Goal: Information Seeking & Learning: Learn about a topic

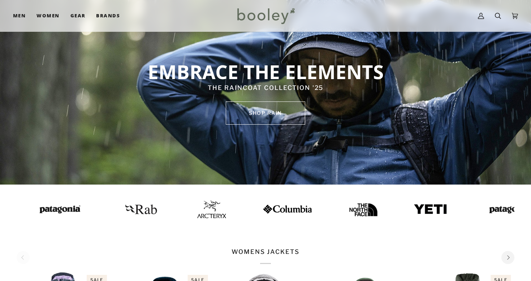
scroll to position [43, 0]
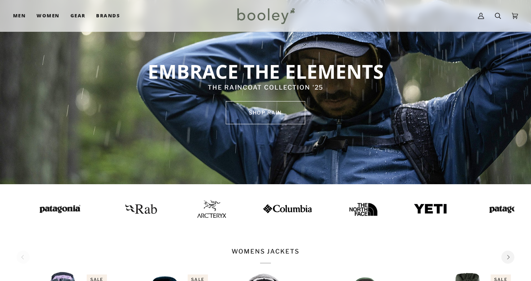
click at [36, 206] on img at bounding box center [56, 208] width 51 height 13
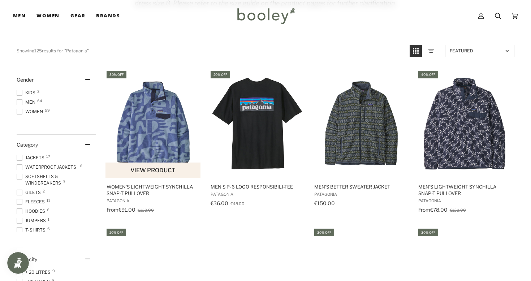
scroll to position [117, 0]
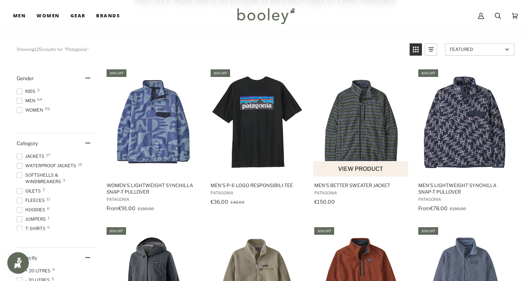
click at [348, 114] on img "Men's Better Sweater Jacket" at bounding box center [361, 122] width 96 height 96
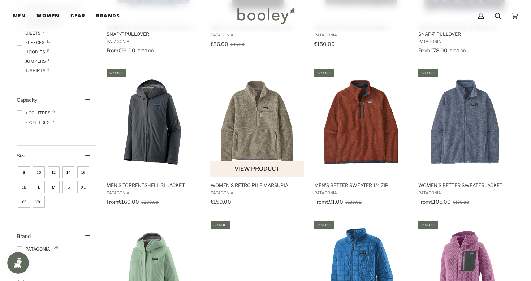
scroll to position [276, 0]
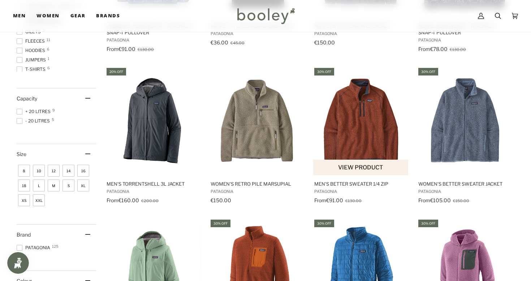
click at [364, 119] on img "Men's Better Sweater 1/4 Zip" at bounding box center [361, 121] width 96 height 96
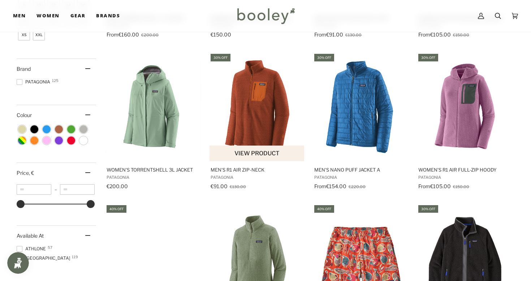
scroll to position [441, 0]
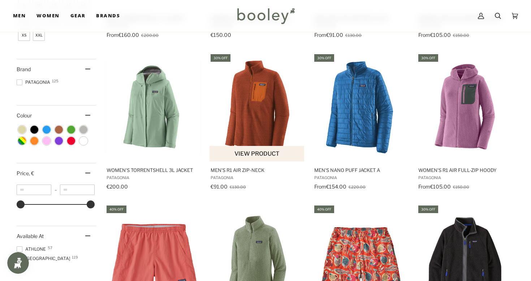
click at [250, 114] on img "Men's R1 Air Zip-Neck" at bounding box center [257, 108] width 96 height 96
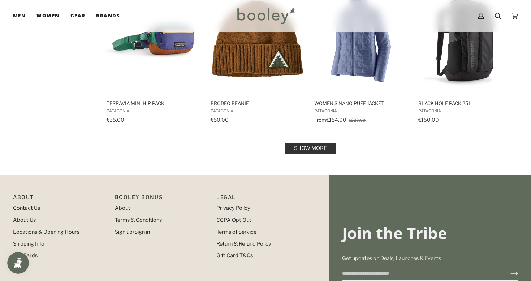
scroll to position [745, 0]
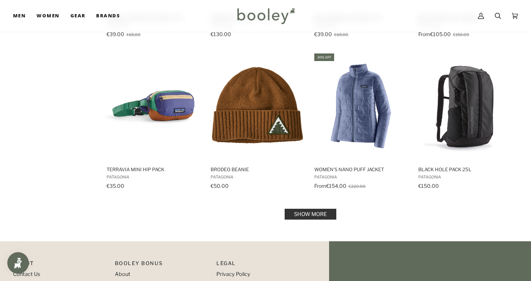
click at [307, 216] on link "Show more" at bounding box center [311, 214] width 52 height 11
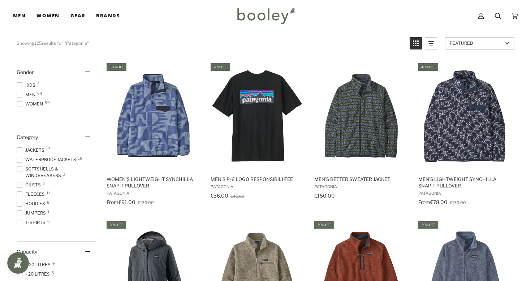
click at [32, 91] on span "Men 64" at bounding box center [27, 94] width 21 height 6
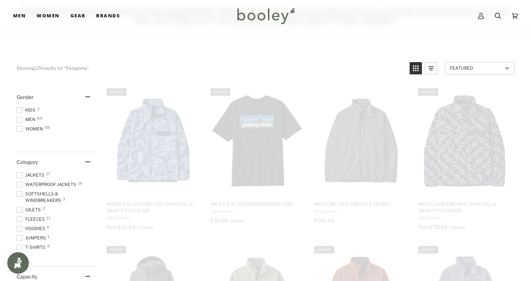
scroll to position [4, 0]
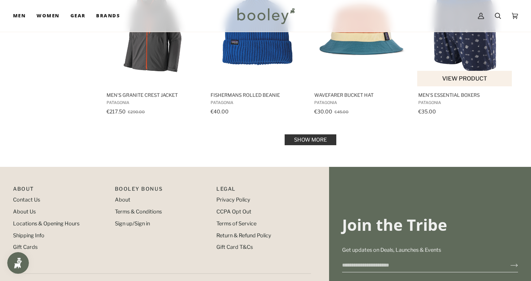
scroll to position [816, 0]
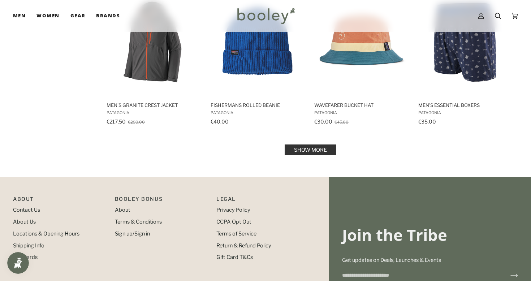
click at [326, 146] on link "Show more" at bounding box center [311, 149] width 52 height 11
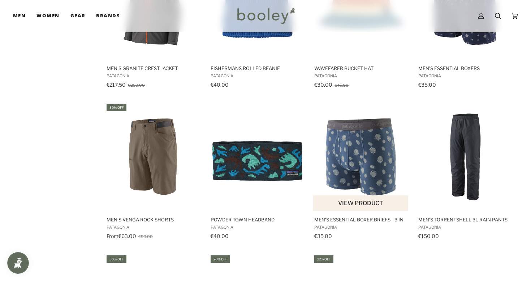
scroll to position [869, 0]
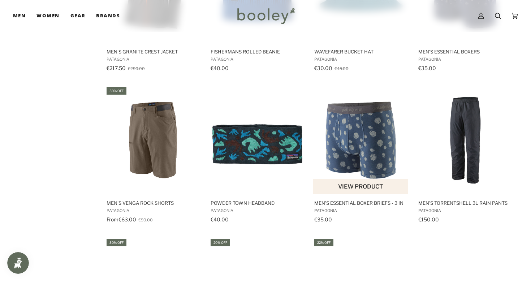
click at [360, 130] on img "Men's Essential Boxer Briefs - 3 in" at bounding box center [361, 140] width 96 height 96
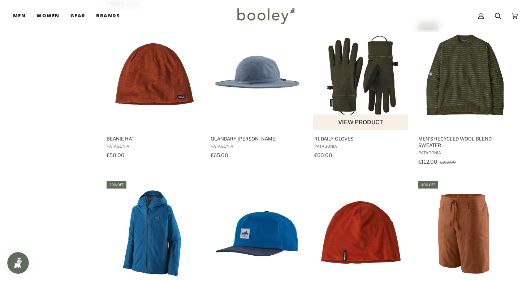
scroll to position [1404, 0]
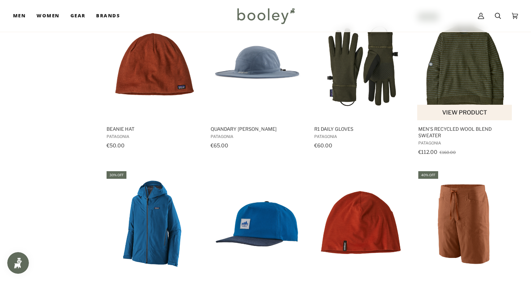
click at [480, 65] on img "Men's Recycled Wool Blend Sweater" at bounding box center [465, 66] width 96 height 96
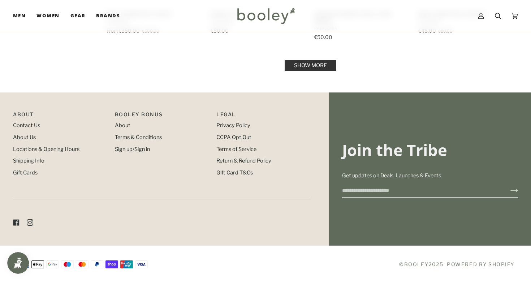
scroll to position [1656, 0]
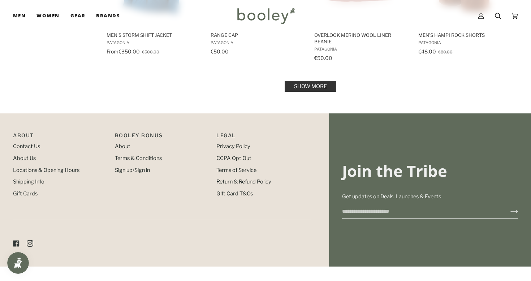
click at [309, 88] on link "Show more" at bounding box center [311, 86] width 52 height 11
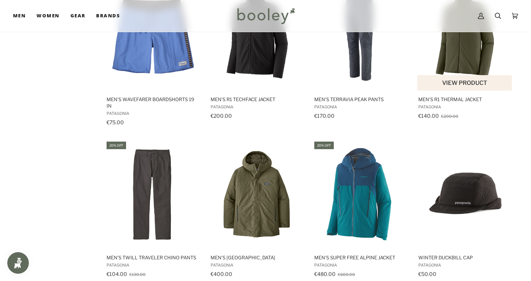
scroll to position [2030, 0]
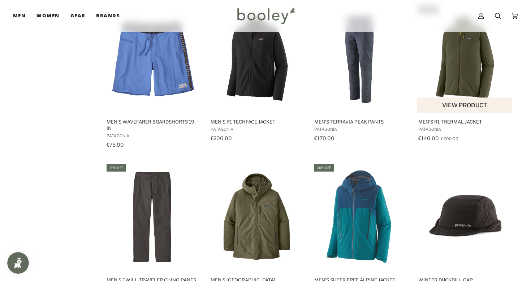
click at [468, 88] on img "Men's R1 Thermal Jacket" at bounding box center [465, 59] width 96 height 96
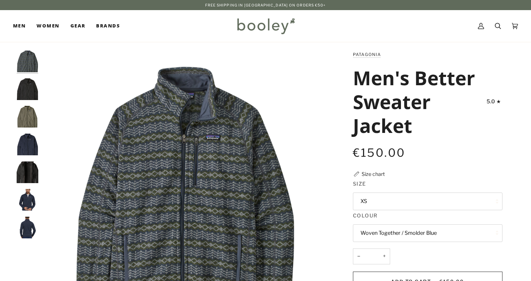
click at [25, 87] on img "Patagonia Men's Better Sweater Jacket Black - Booley Galway" at bounding box center [28, 89] width 22 height 22
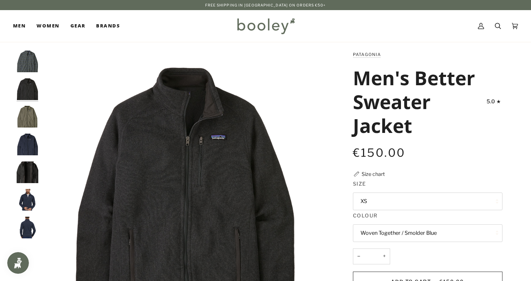
click at [27, 110] on img "Patagonia Men's Better Sweater Jacket River Rock Green - Booley Galway" at bounding box center [28, 117] width 22 height 22
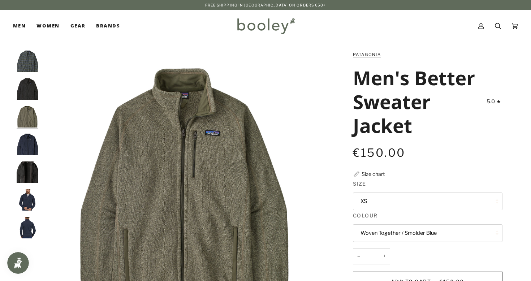
click at [30, 136] on img "Patagonia Men's Better Sweater Jacket New Navy - Booley Galway" at bounding box center [28, 145] width 22 height 22
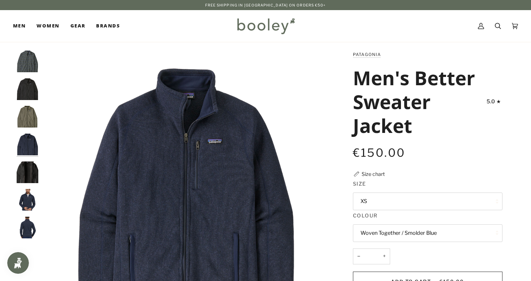
click at [35, 161] on img "Patagonia Men's Better Sweater Jacket Black - Booley Galway" at bounding box center [28, 172] width 22 height 22
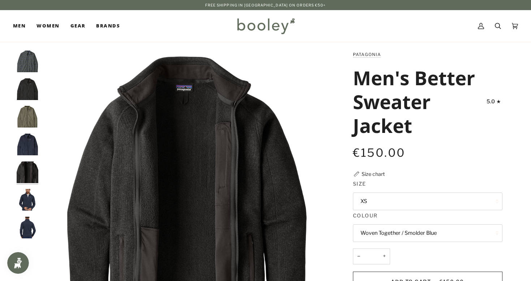
click at [32, 179] on img "Patagonia Men's Better Sweater Jacket Black - Booley Galway" at bounding box center [28, 172] width 22 height 22
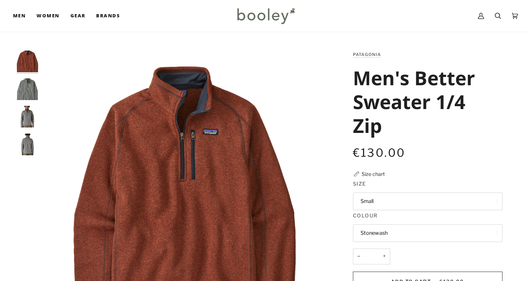
scroll to position [40, 0]
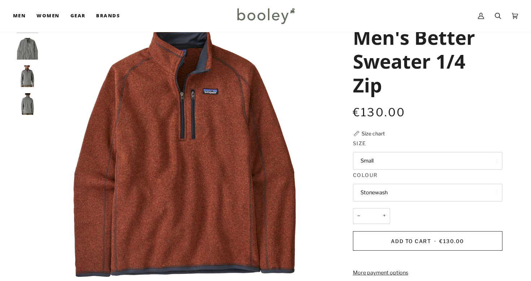
click at [376, 159] on button "Small" at bounding box center [427, 161] width 149 height 18
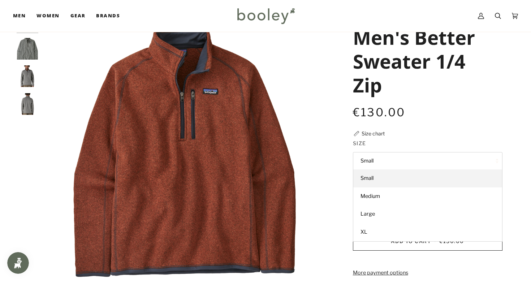
scroll to position [0, 0]
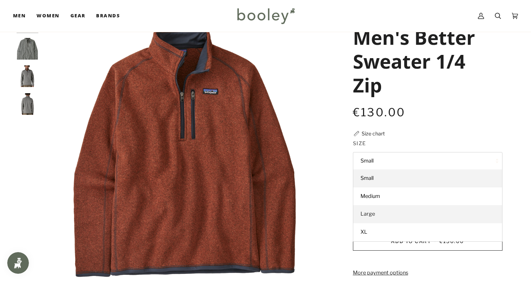
click at [369, 212] on span "Large" at bounding box center [367, 214] width 14 height 6
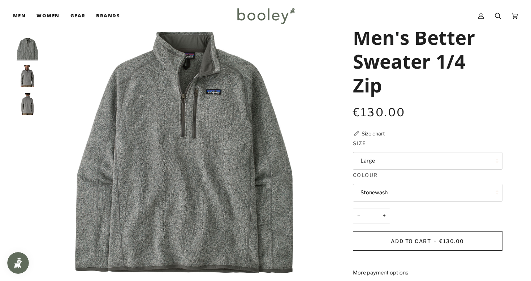
click at [398, 194] on button "Stonewash" at bounding box center [427, 193] width 149 height 18
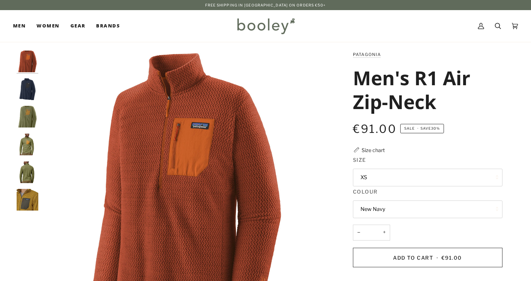
click at [389, 175] on button "XS" at bounding box center [427, 178] width 149 height 18
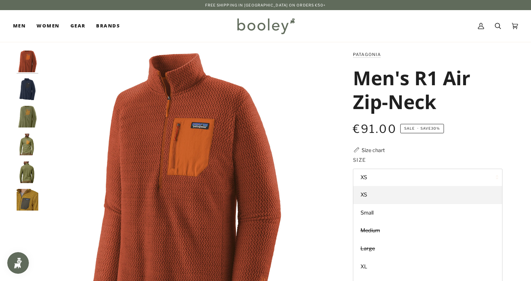
click at [287, 180] on img "Patagonia Men's R1 Air Zip-Neck Burnished Red - Booley Galway" at bounding box center [185, 194] width 286 height 286
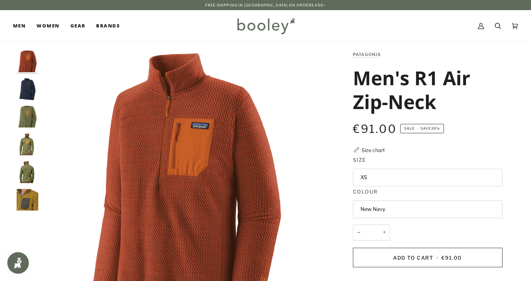
click at [405, 175] on button "XS" at bounding box center [427, 178] width 149 height 18
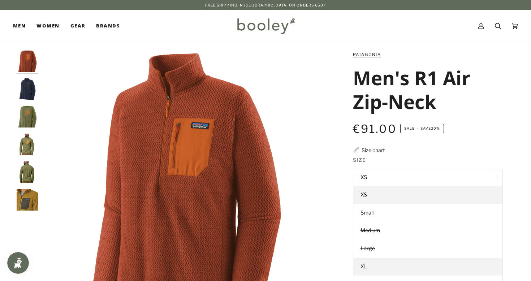
click at [383, 265] on link "XL" at bounding box center [427, 267] width 149 height 18
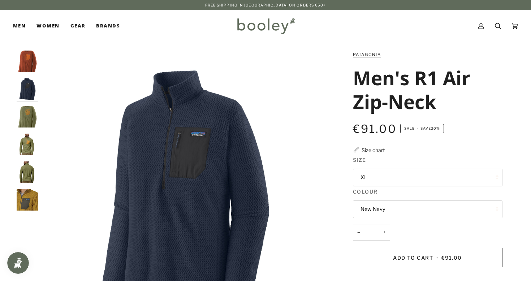
click at [390, 204] on button "New Navy" at bounding box center [427, 209] width 149 height 18
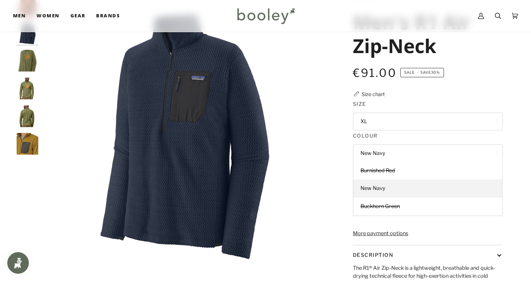
scroll to position [59, 0]
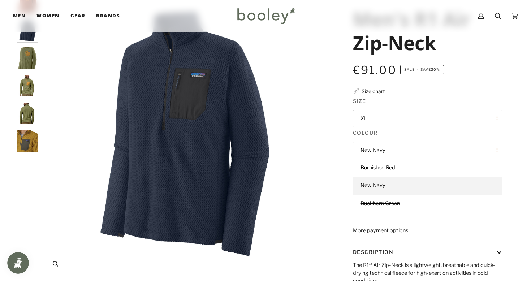
click at [302, 175] on img "Patagonia Men's R1 Air Zip-Neck New Navy - Booley Galway" at bounding box center [185, 135] width 286 height 286
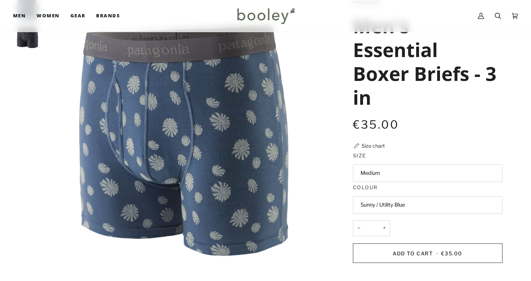
scroll to position [61, 0]
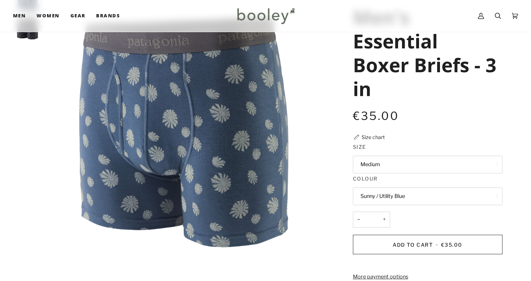
click at [388, 194] on button "Sunny / Utility Blue" at bounding box center [427, 196] width 149 height 18
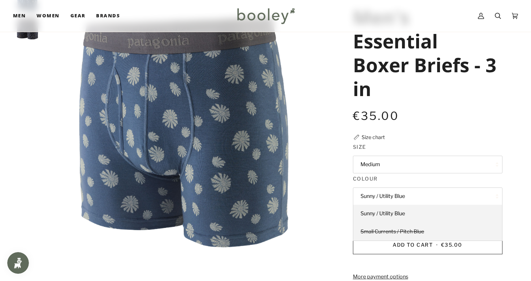
scroll to position [0, 0]
click at [391, 215] on link "Sunny / Utility Blue" at bounding box center [427, 214] width 149 height 18
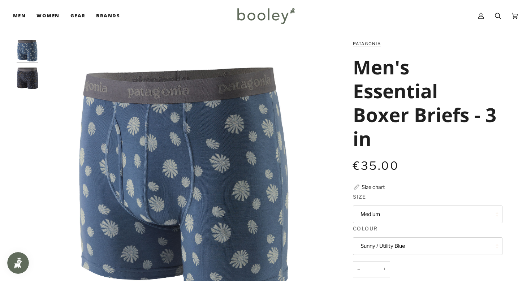
scroll to position [11, 0]
click at [28, 79] on img "Men's Essential Boxer Briefs - 3 in" at bounding box center [28, 78] width 22 height 22
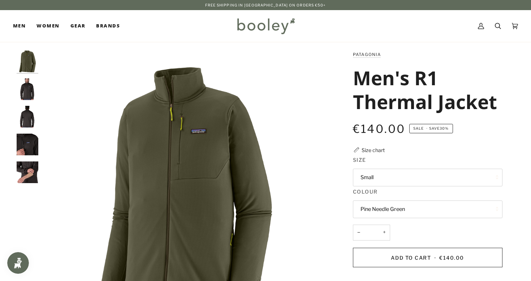
click at [33, 94] on img "Patagonia Men's R1 Thermal Jacket - Booley Galway" at bounding box center [28, 89] width 22 height 22
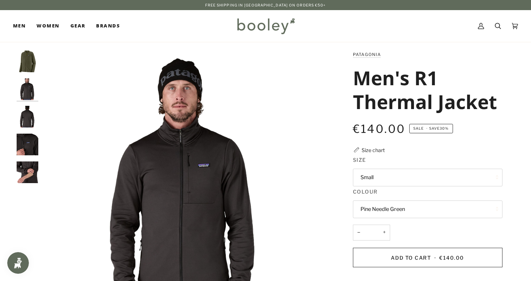
click at [34, 115] on img "Patagonia Men's R1 Thermal Jacket - Booley Galway" at bounding box center [28, 117] width 22 height 22
